Goal: Check status: Check status

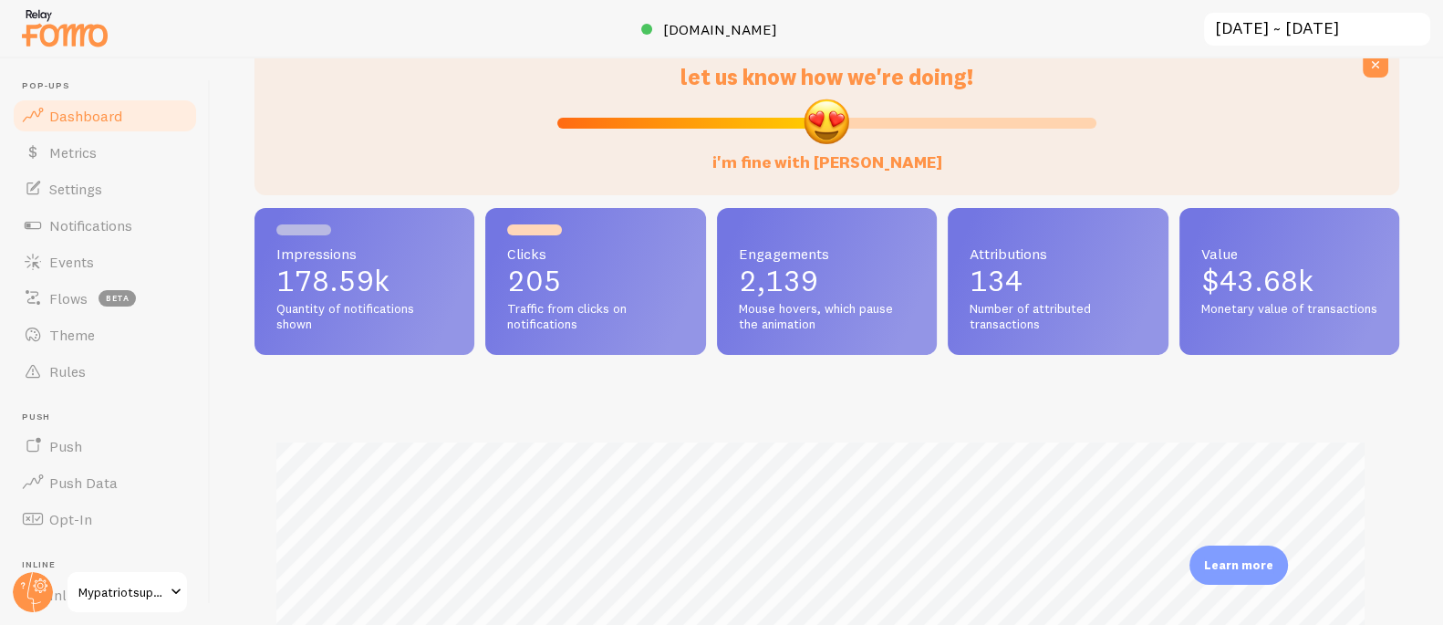
scroll to position [406, 0]
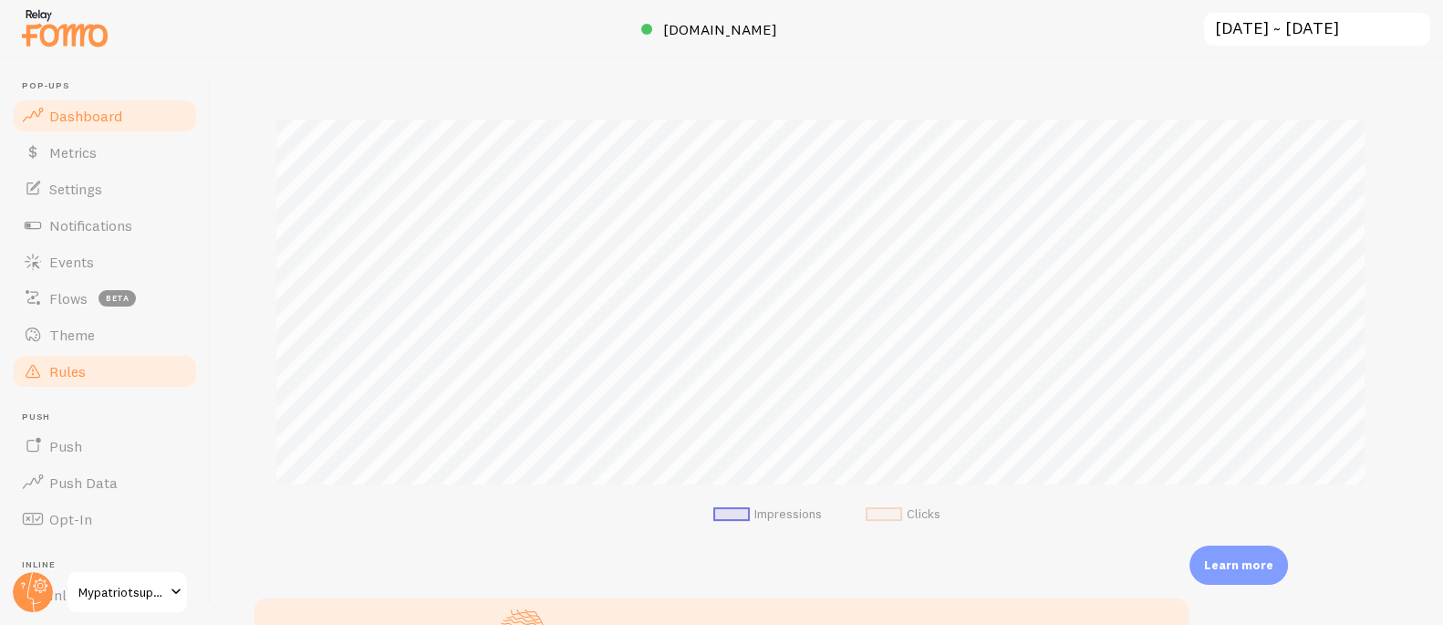
click at [99, 383] on link "Rules" at bounding box center [105, 371] width 188 height 36
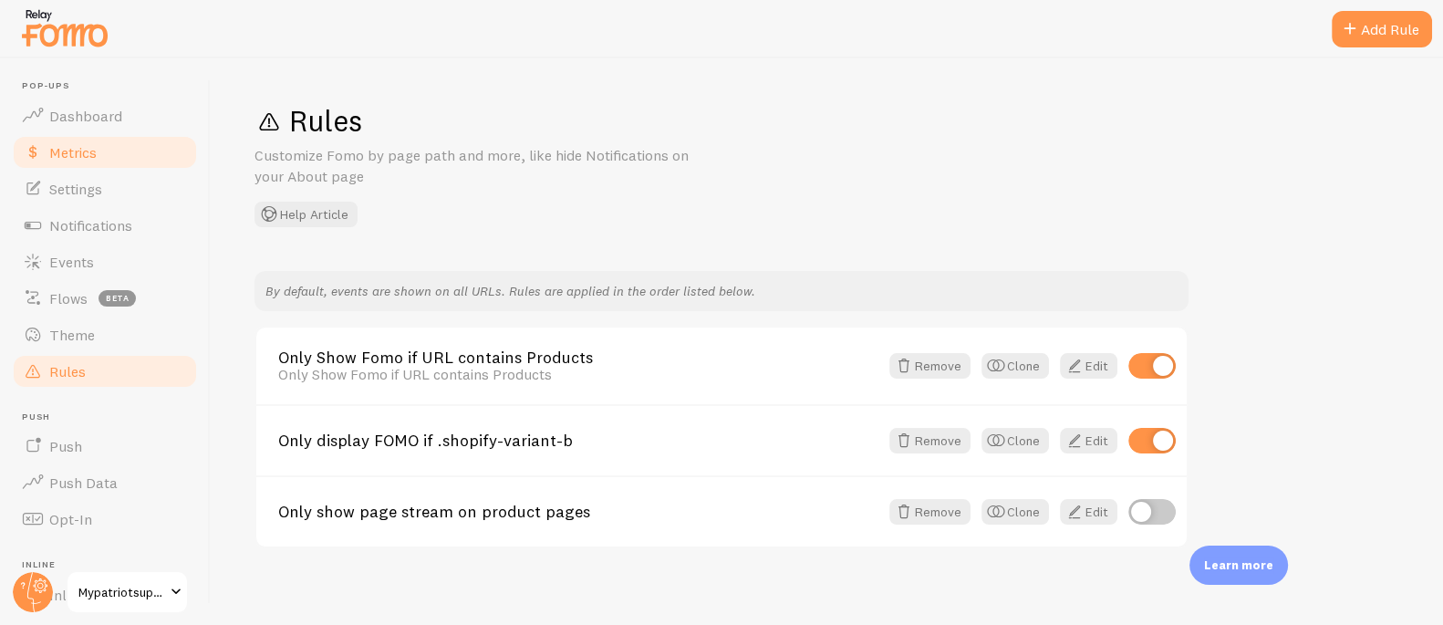
click at [99, 155] on link "Metrics" at bounding box center [105, 152] width 188 height 36
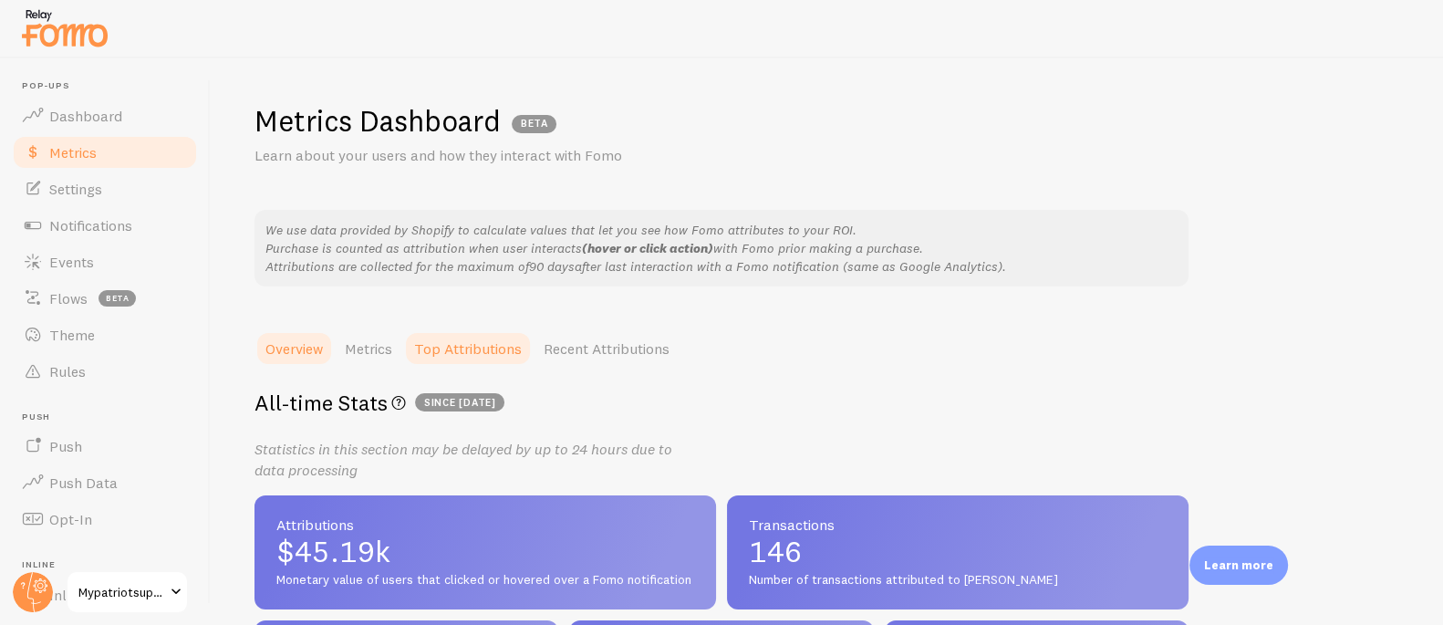
click at [490, 348] on link "Top Attributions" at bounding box center [468, 348] width 130 height 36
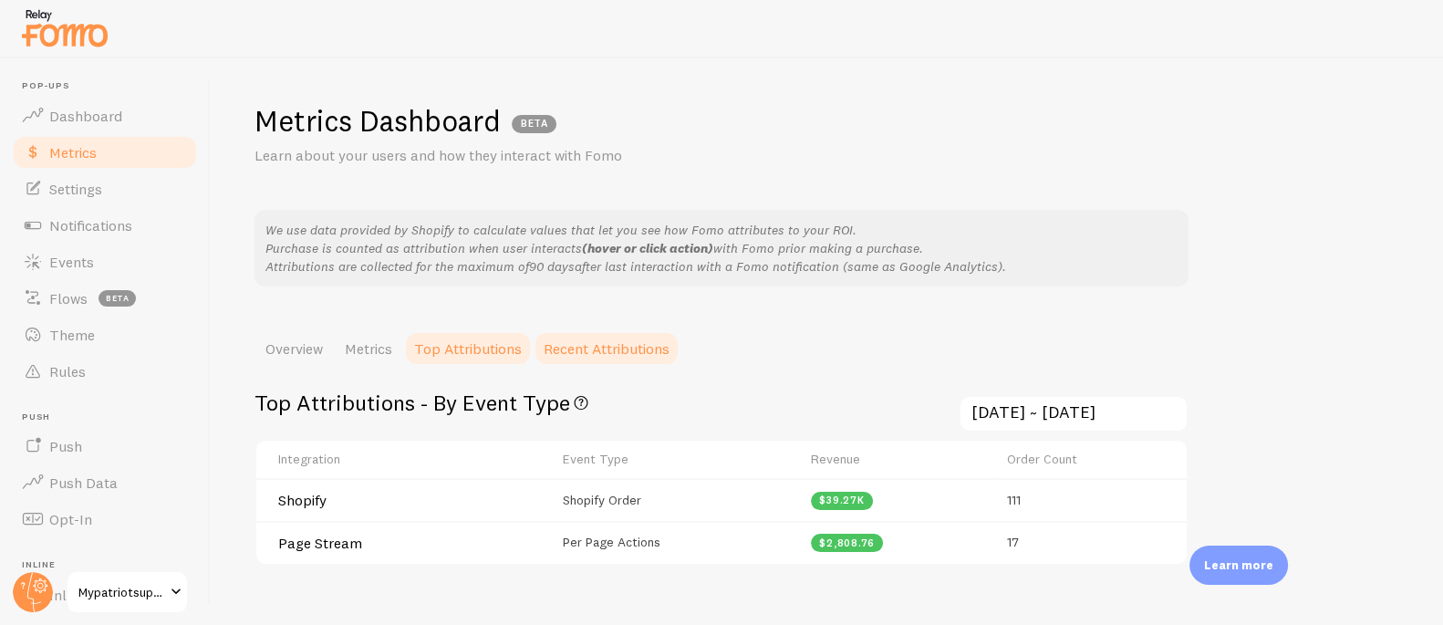
click at [633, 351] on link "Recent Attributions" at bounding box center [607, 348] width 148 height 36
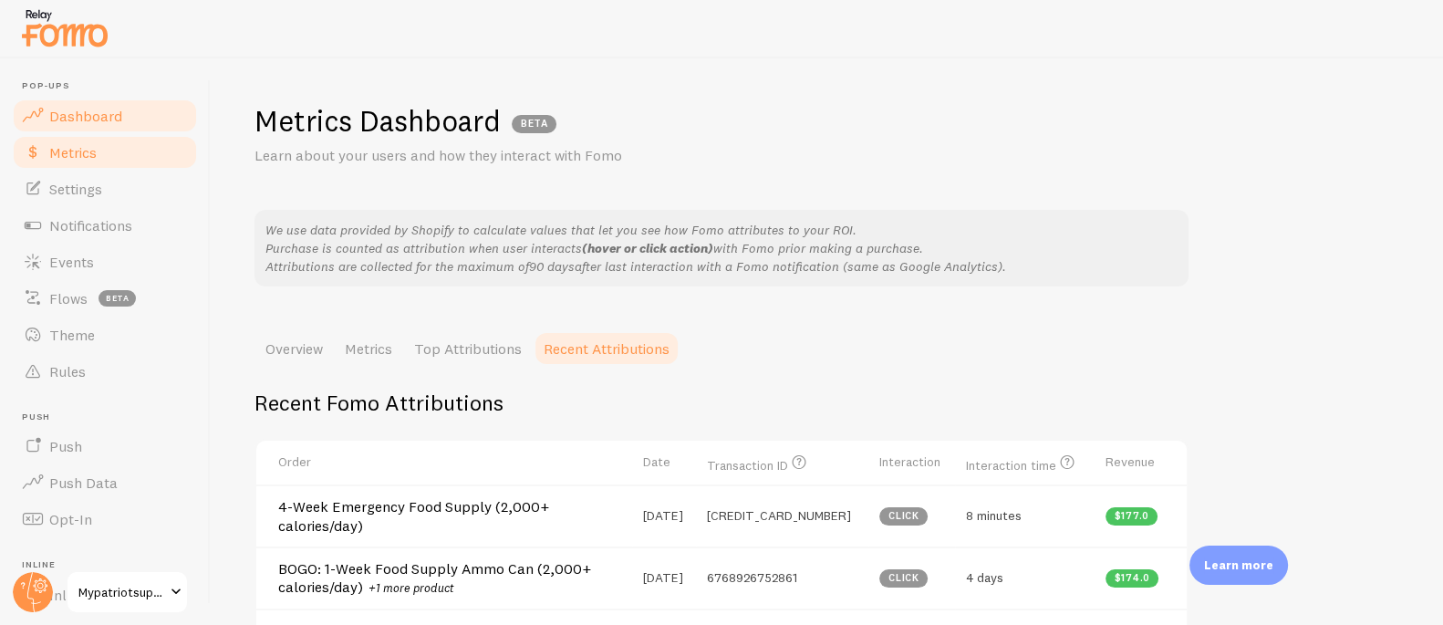
click at [89, 110] on span "Dashboard" at bounding box center [85, 116] width 73 height 18
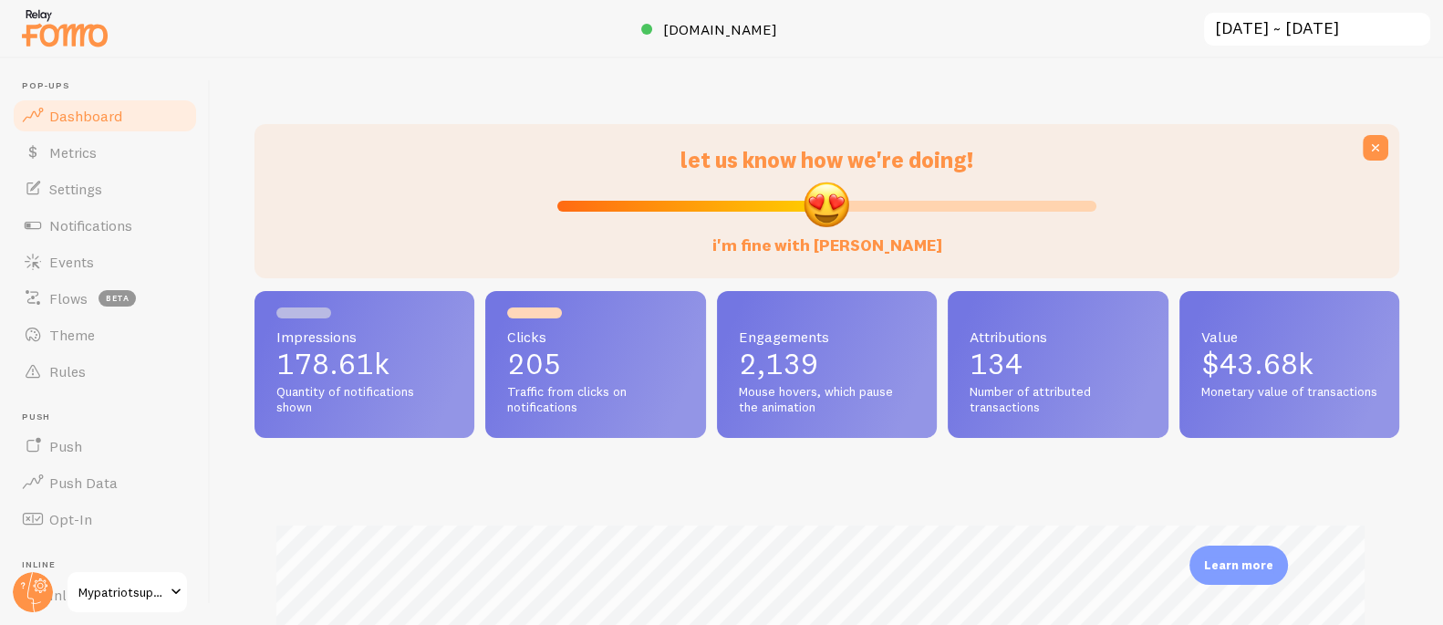
scroll to position [479, 1132]
click at [1259, 24] on input "[DATE] ~ [DATE]" at bounding box center [1317, 29] width 230 height 37
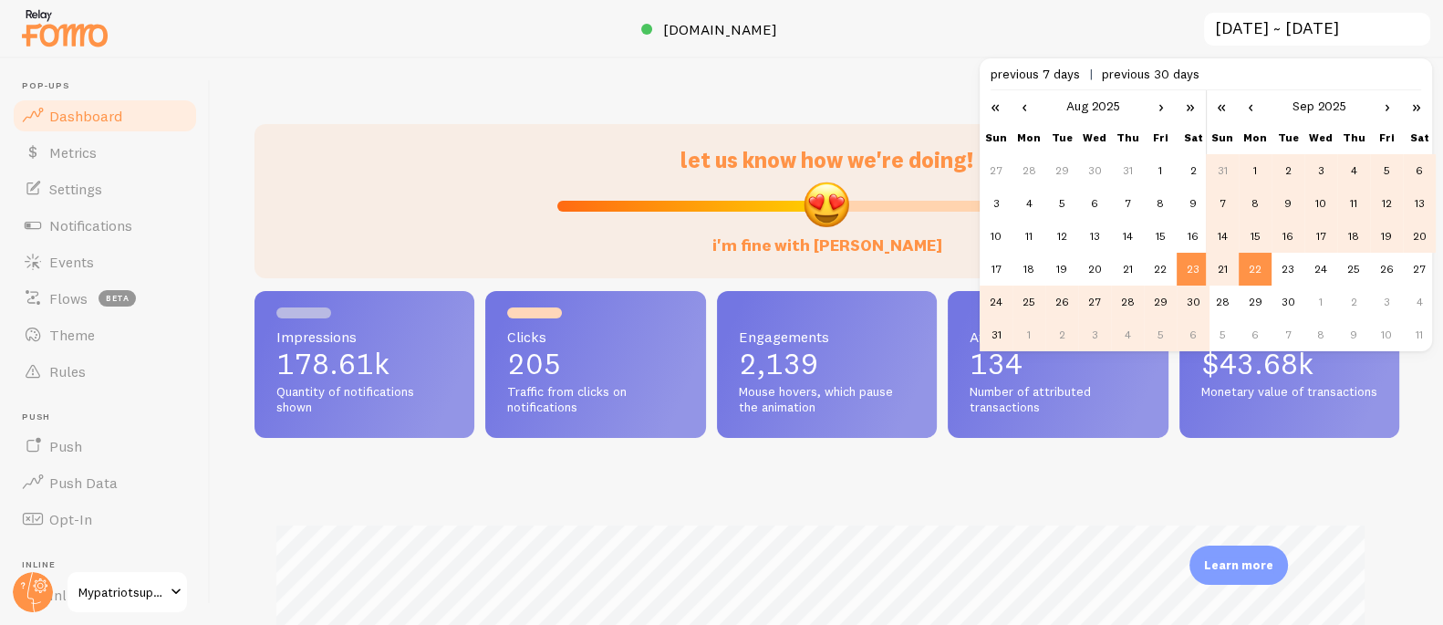
click at [1349, 235] on td "18" at bounding box center [1353, 236] width 33 height 33
click at [1260, 270] on td "22" at bounding box center [1255, 269] width 33 height 33
click at [1161, 108] on link "›" at bounding box center [1160, 105] width 27 height 31
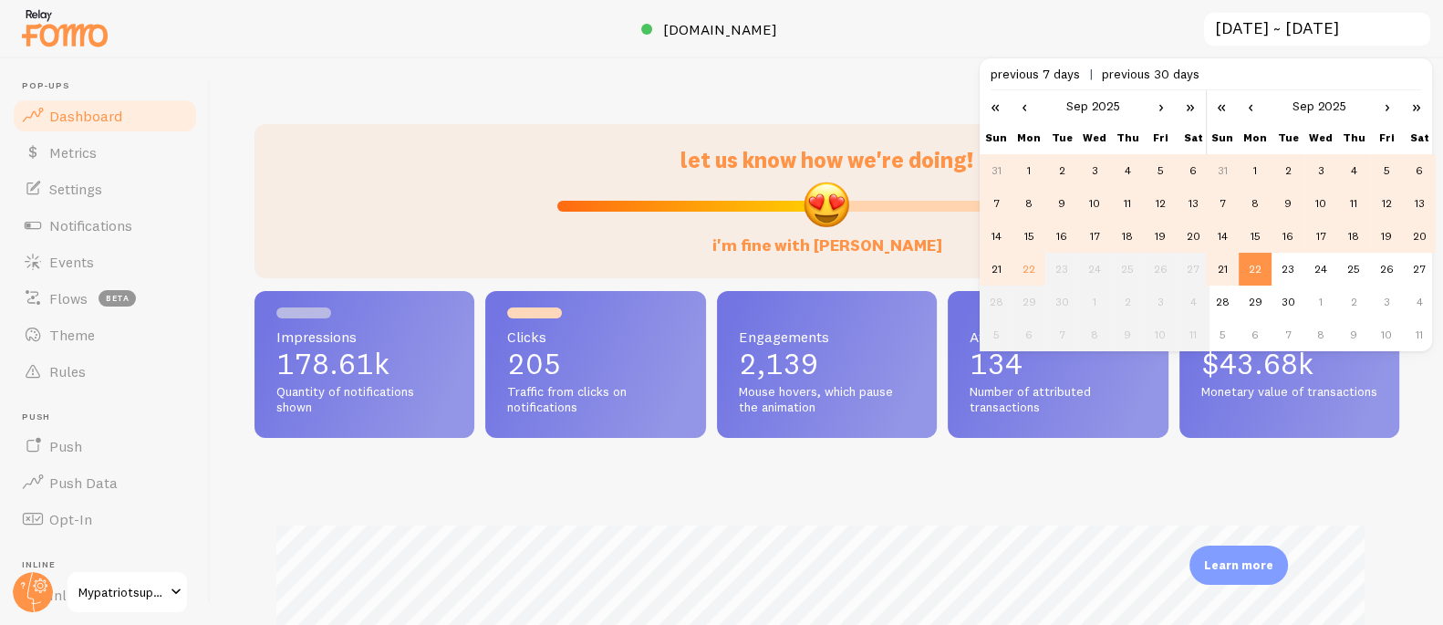
click at [1124, 235] on td "18" at bounding box center [1127, 236] width 33 height 33
type input "[DATE] ~ [DATE]"
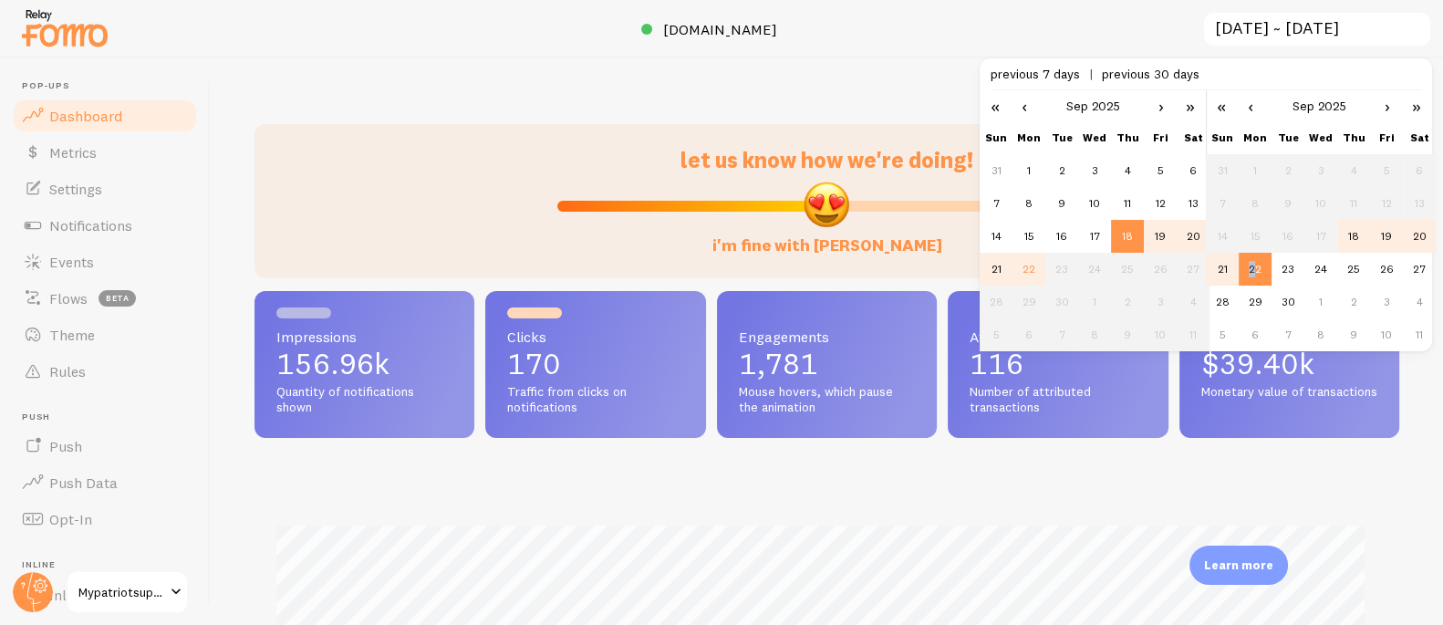
click at [1251, 269] on td "22" at bounding box center [1255, 269] width 33 height 33
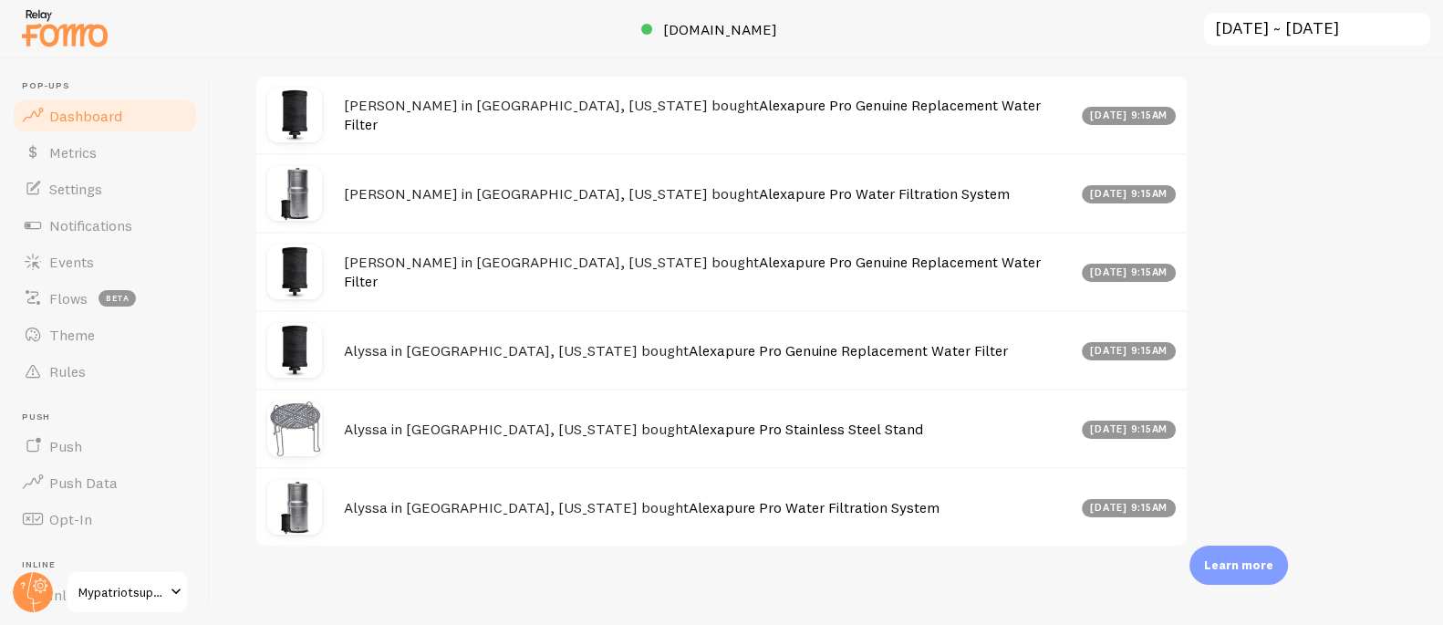
scroll to position [1126, 0]
